Goal: Information Seeking & Learning: Learn about a topic

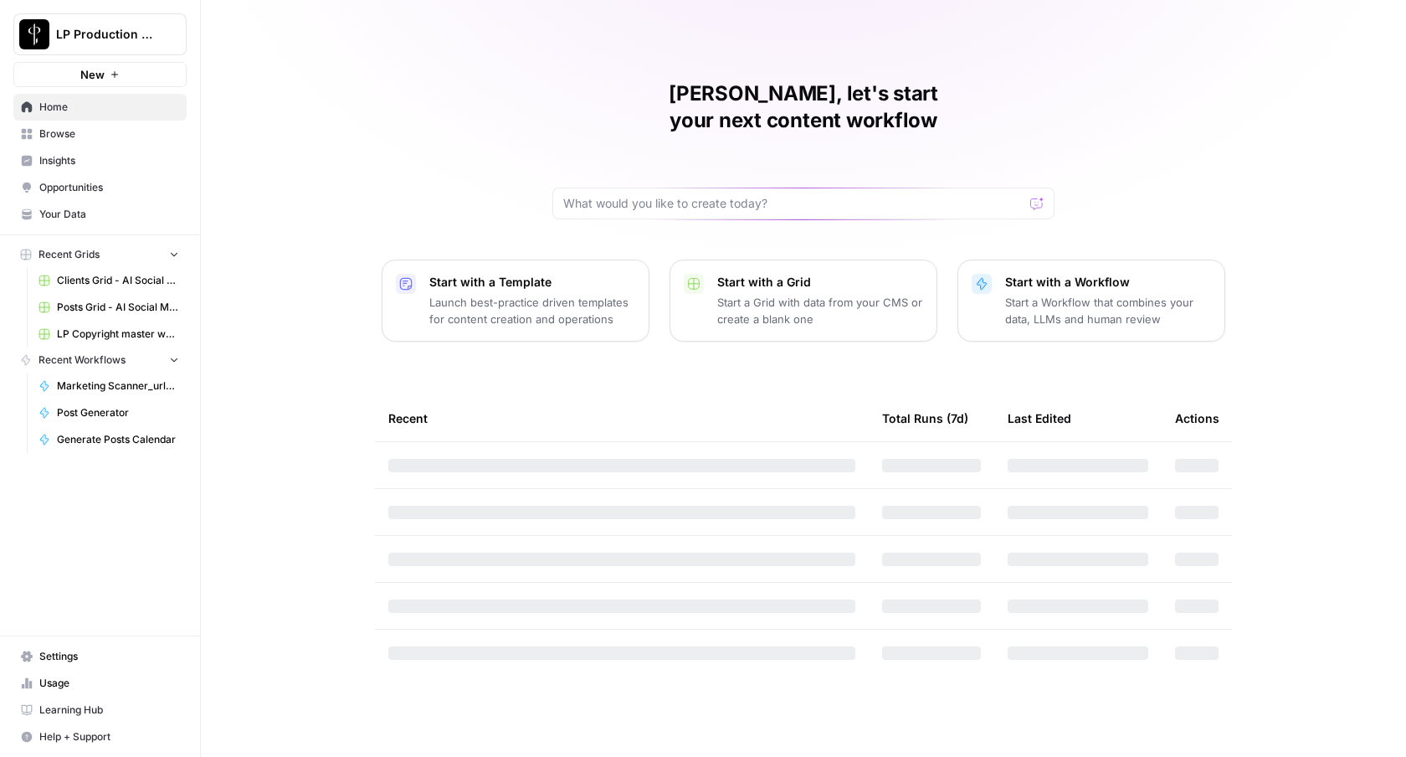
click at [89, 163] on span "Insights" at bounding box center [109, 160] width 140 height 15
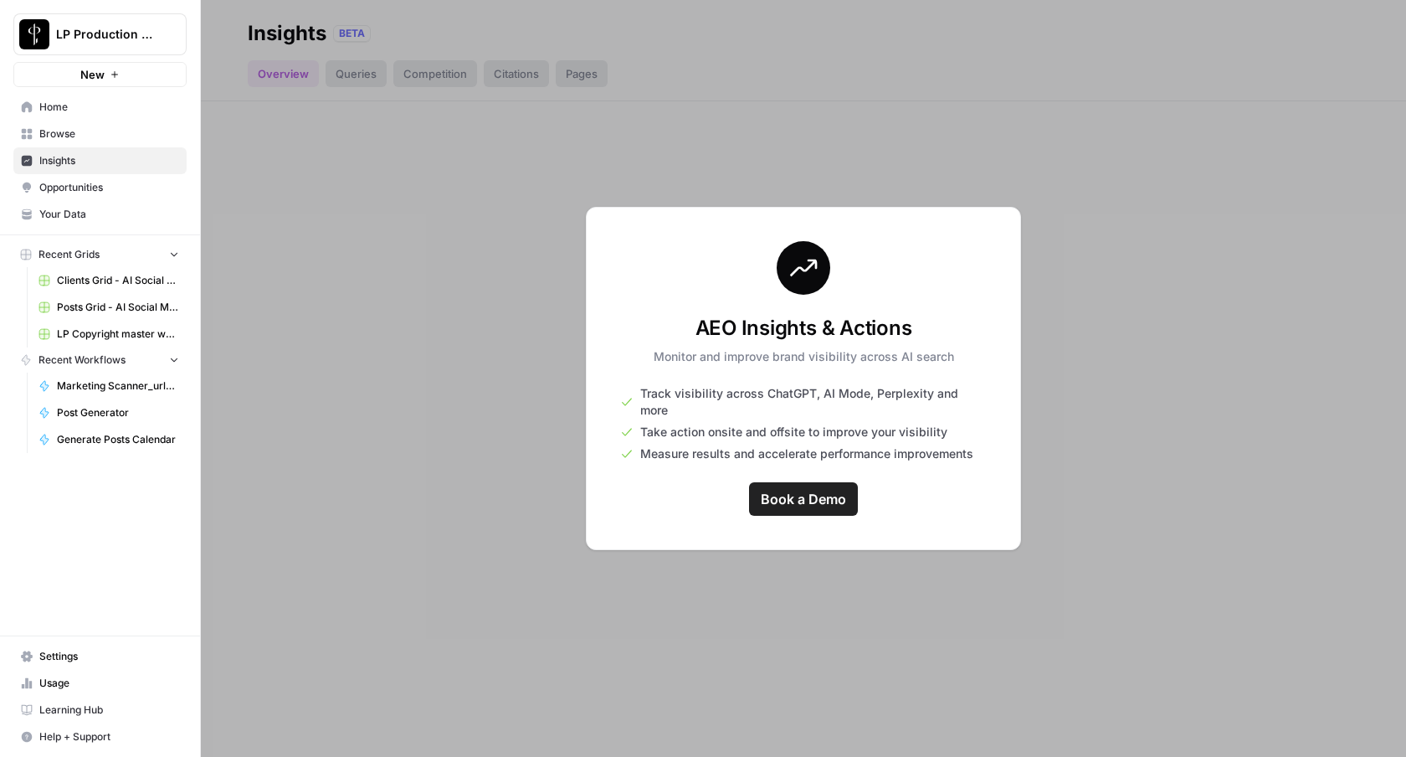
click at [337, 384] on div at bounding box center [803, 378] width 1205 height 757
click at [75, 46] on button "LP Production Workloads" at bounding box center [99, 34] width 173 height 42
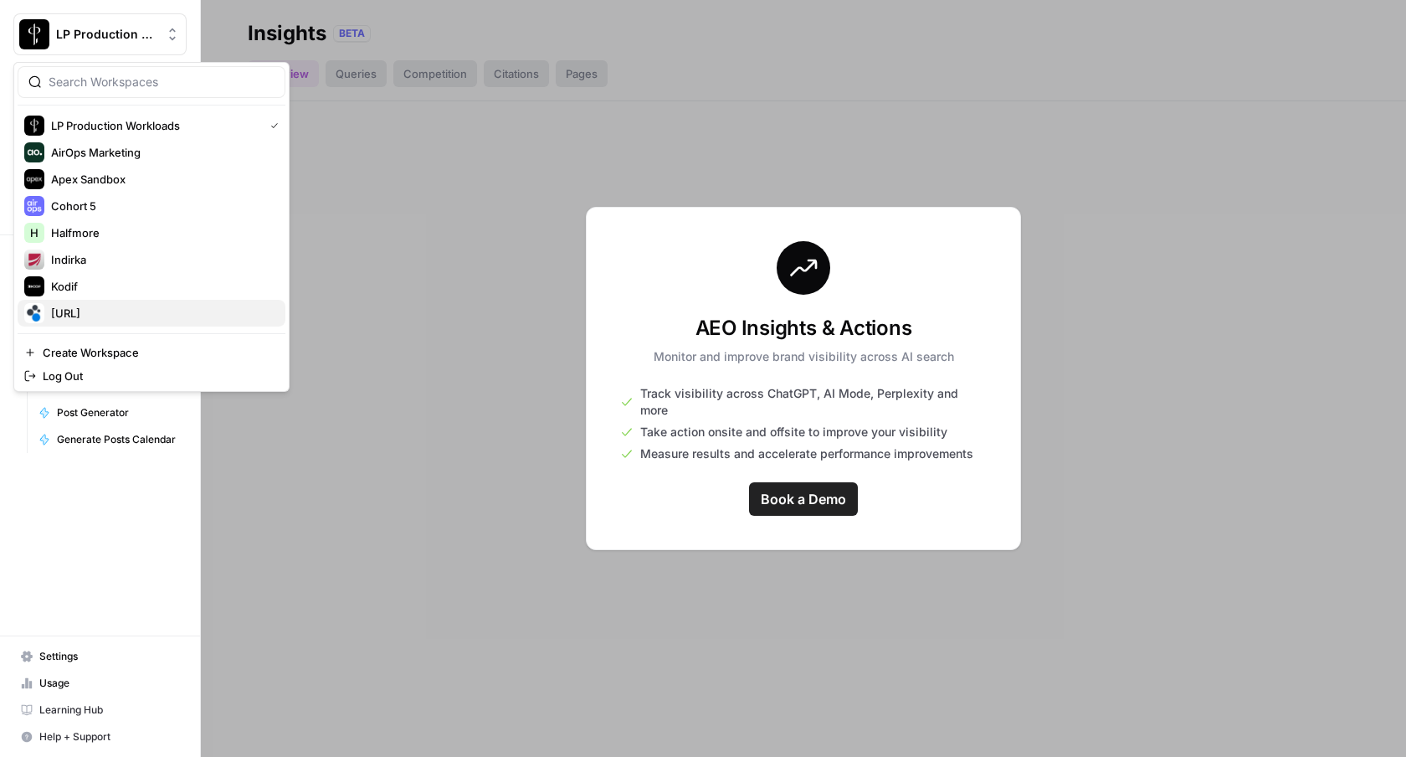
click at [77, 311] on span "[URL]" at bounding box center [161, 313] width 221 height 17
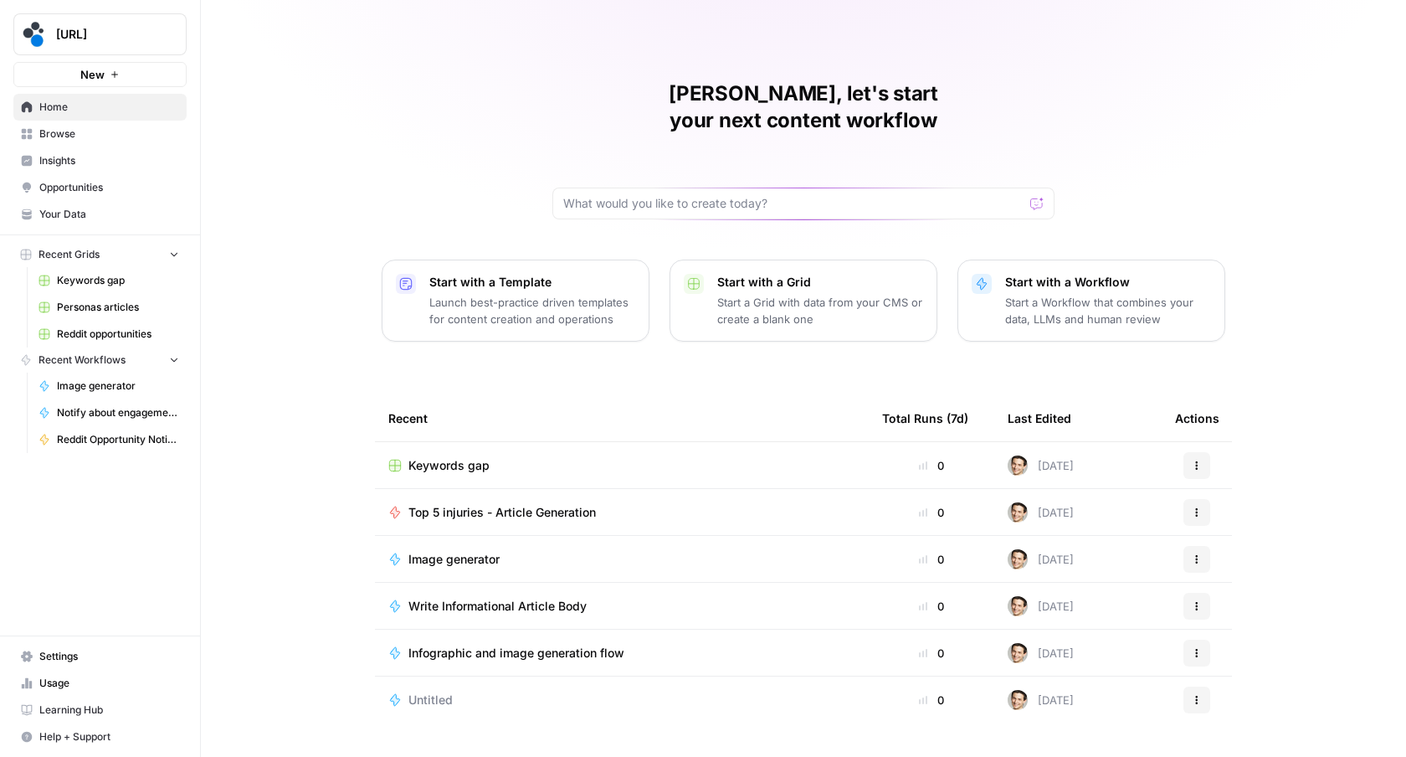
click at [76, 170] on link "Insights" at bounding box center [99, 160] width 173 height 27
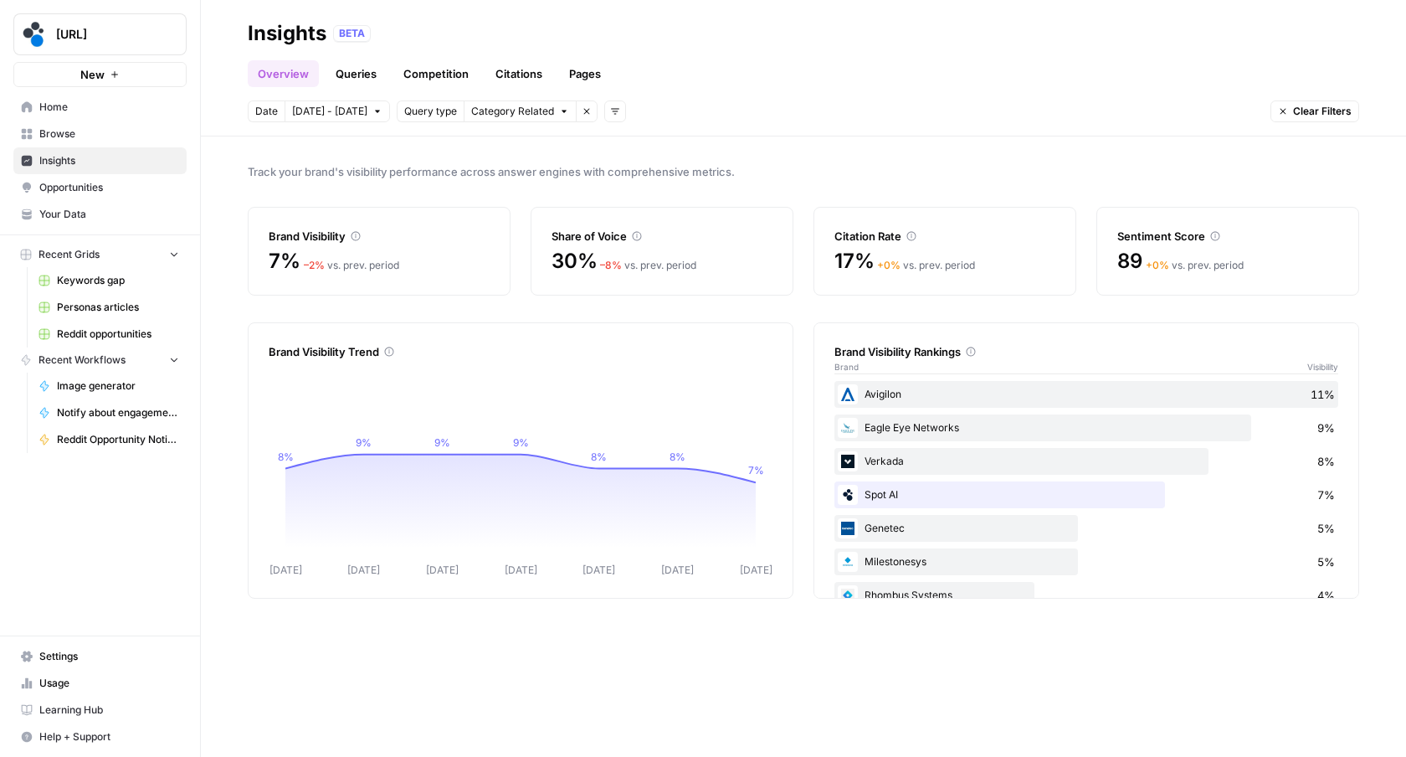
click at [340, 113] on span "[DATE] - [DATE]" at bounding box center [329, 111] width 75 height 15
click at [313, 159] on icon "button" at bounding box center [313, 158] width 12 height 12
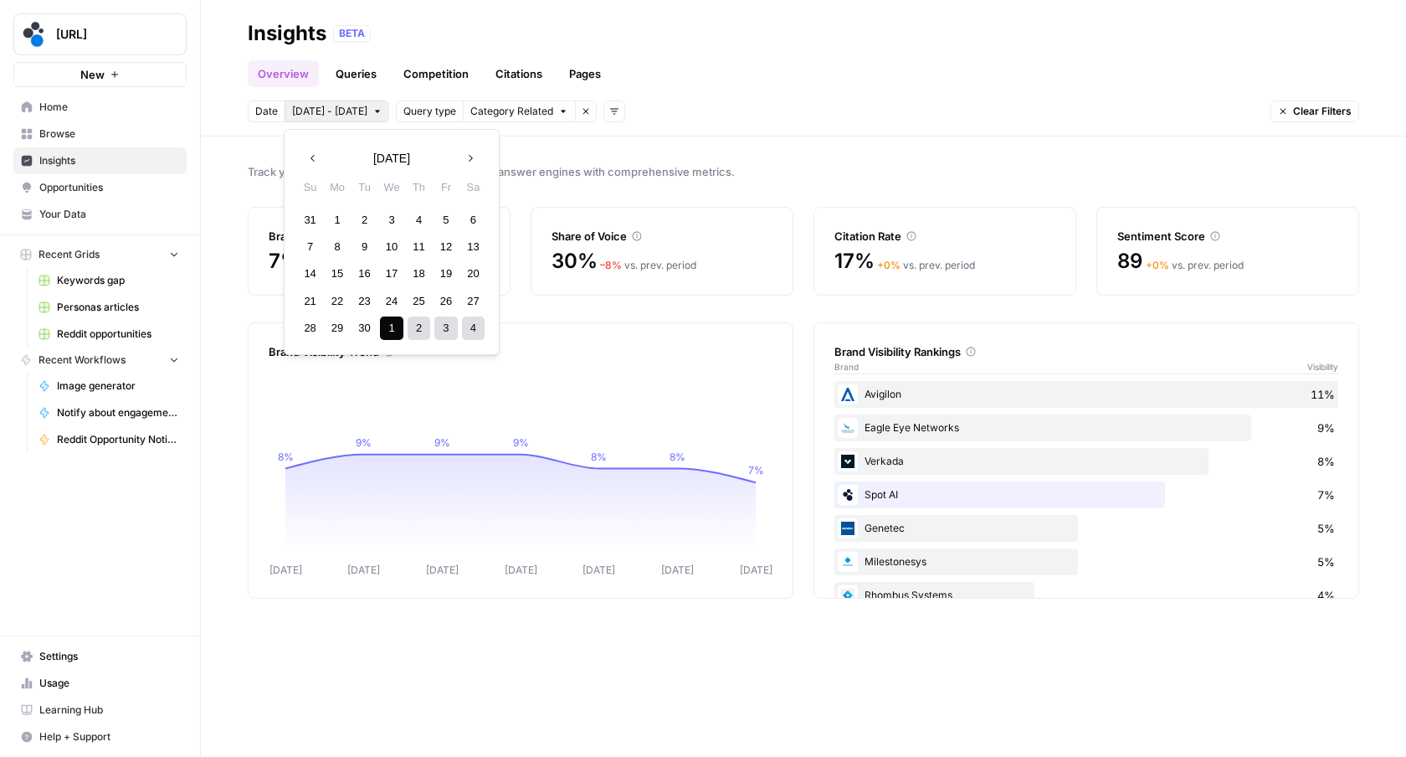
click at [340, 213] on div "1" at bounding box center [337, 219] width 23 height 23
click at [470, 165] on button "Next month" at bounding box center [470, 158] width 30 height 30
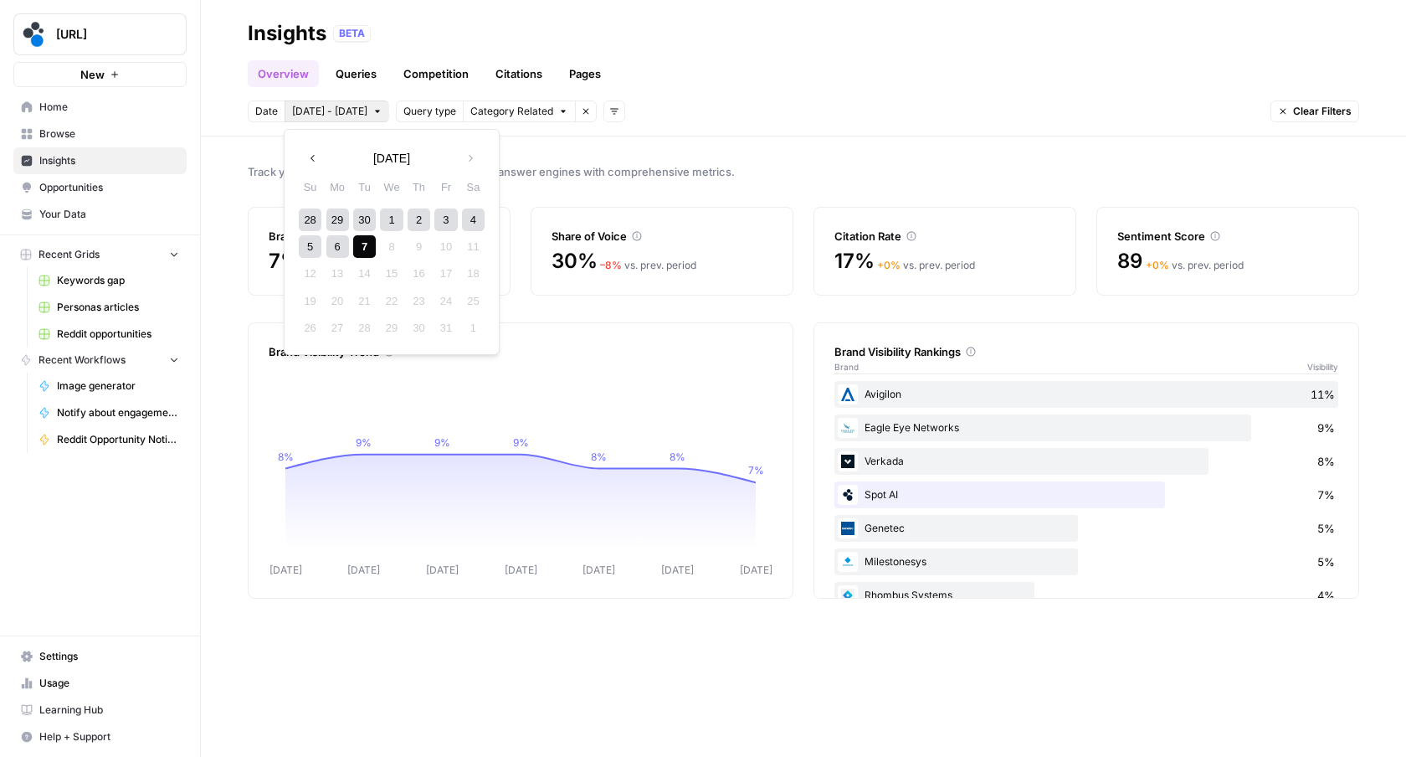
click at [370, 246] on div "7" at bounding box center [364, 246] width 23 height 23
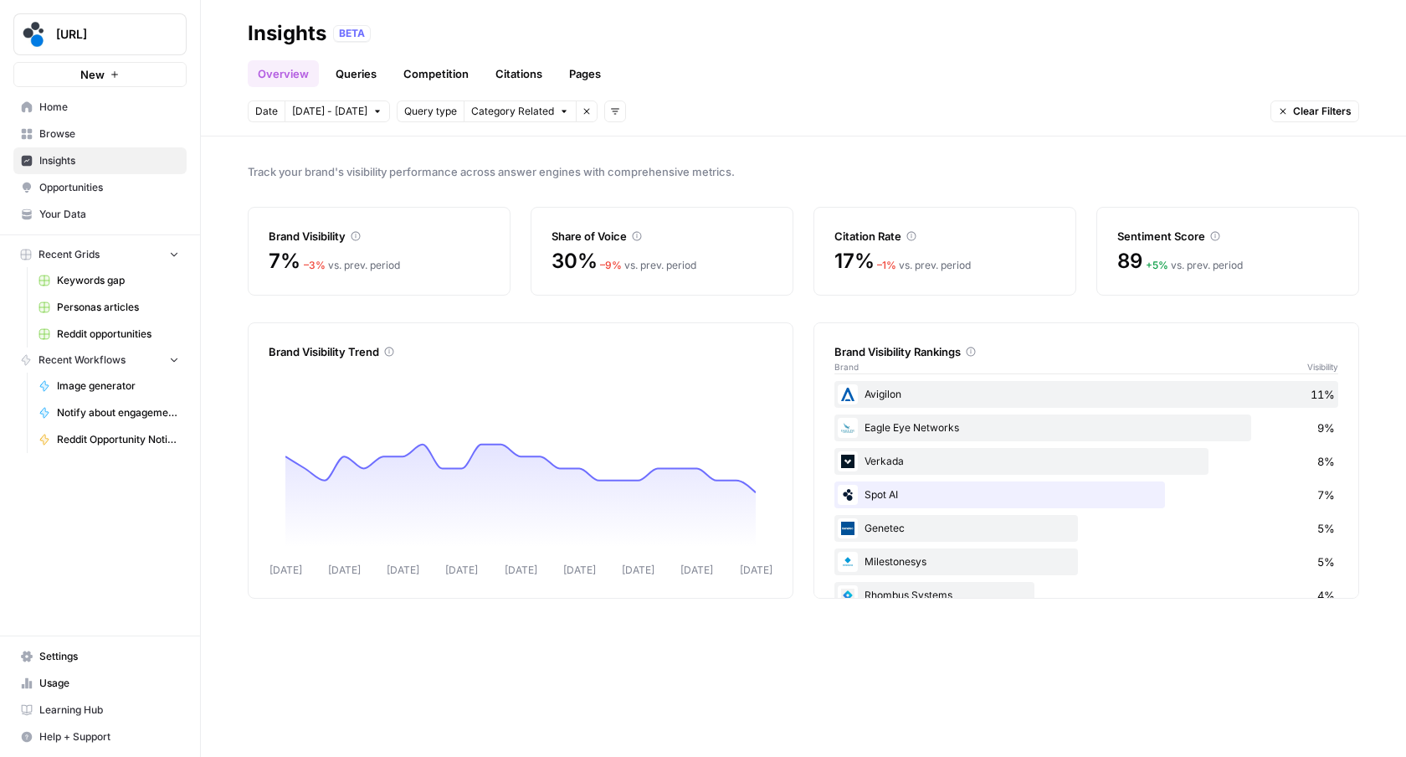
click at [445, 70] on link "Competition" at bounding box center [435, 73] width 85 height 27
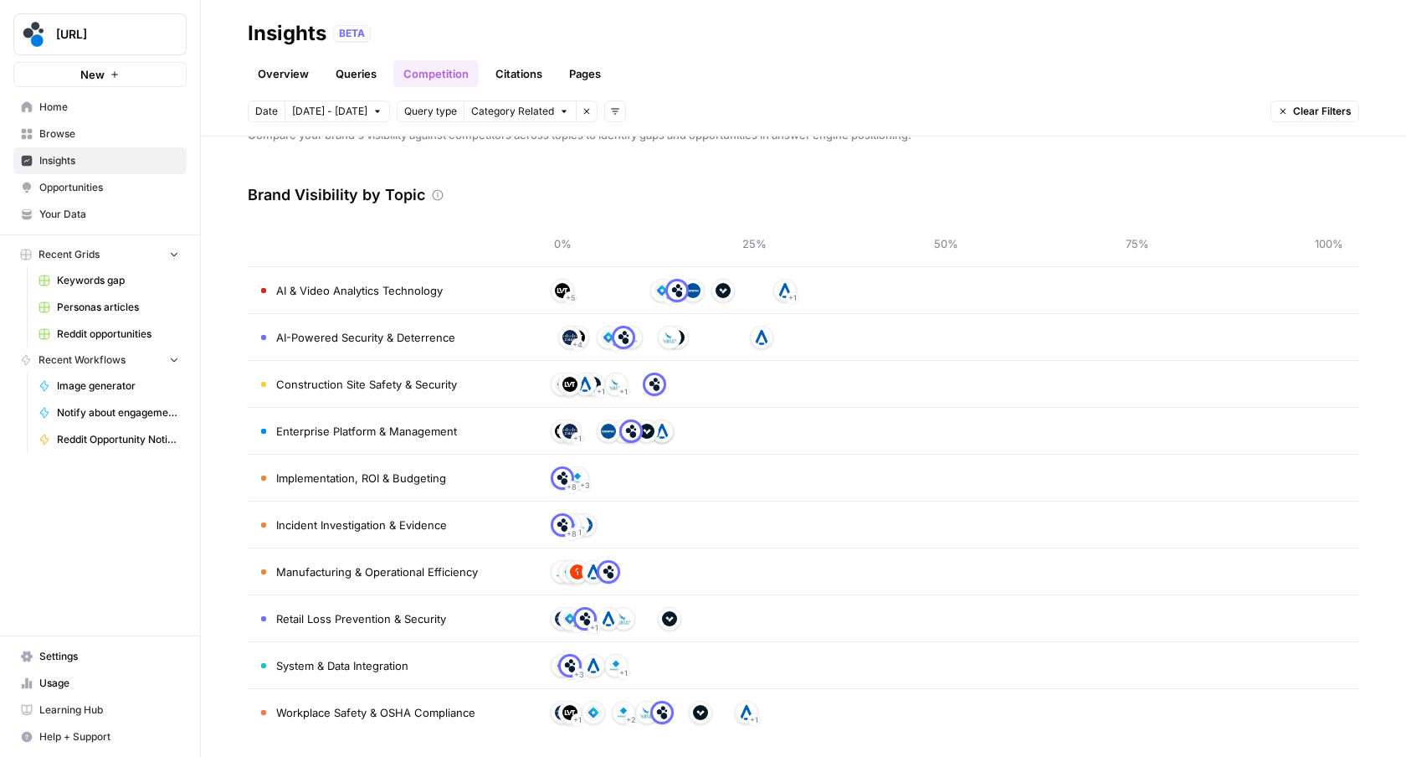
scroll to position [43, 0]
